Goal: Information Seeking & Learning: Learn about a topic

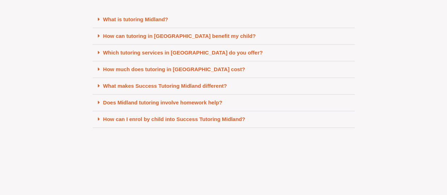
scroll to position [3063, 0]
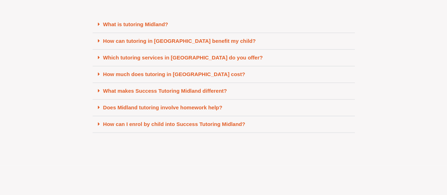
click at [193, 30] on div "What is tutoring Midland?" at bounding box center [224, 24] width 262 height 17
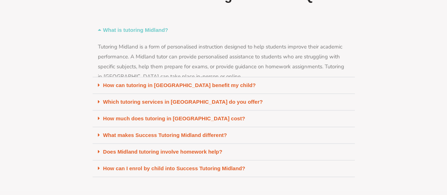
scroll to position [3038, 0]
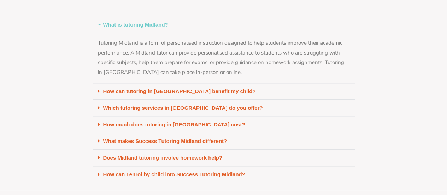
click at [223, 114] on div "Which tutoring services in [GEOGRAPHIC_DATA] do you offer?" at bounding box center [224, 108] width 262 height 17
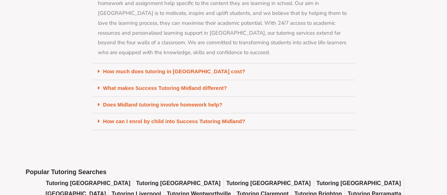
scroll to position [3191, 0]
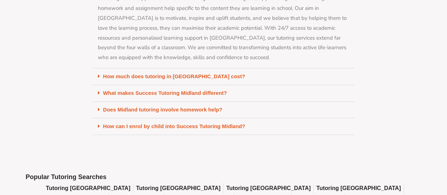
click at [245, 126] on div "How can I enrol by child into Success Tutoring Midland?" at bounding box center [224, 126] width 262 height 17
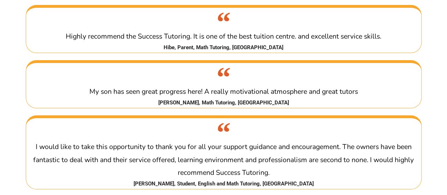
scroll to position [1318, 0]
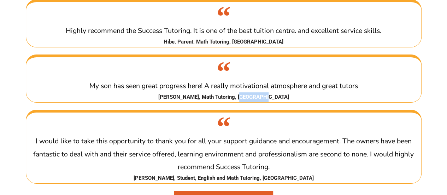
drag, startPoint x: 250, startPoint y: 103, endPoint x: 291, endPoint y: 98, distance: 42.0
click at [291, 98] on cite "[PERSON_NAME], Math Tutoring, [GEOGRAPHIC_DATA]" at bounding box center [223, 97] width 395 height 10
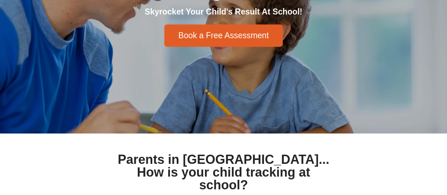
scroll to position [9, 0]
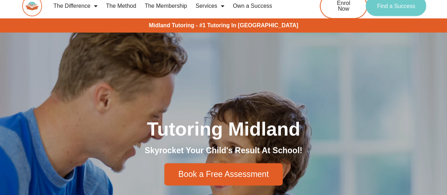
click at [411, 7] on span "Find a Success" at bounding box center [396, 6] width 38 height 6
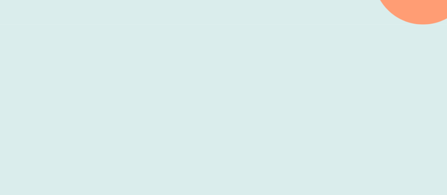
scroll to position [163, 0]
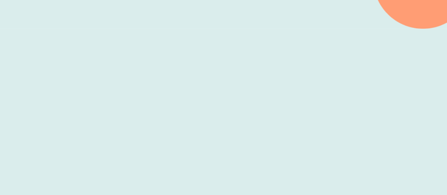
scroll to position [0, 0]
